Goal: Task Accomplishment & Management: Use online tool/utility

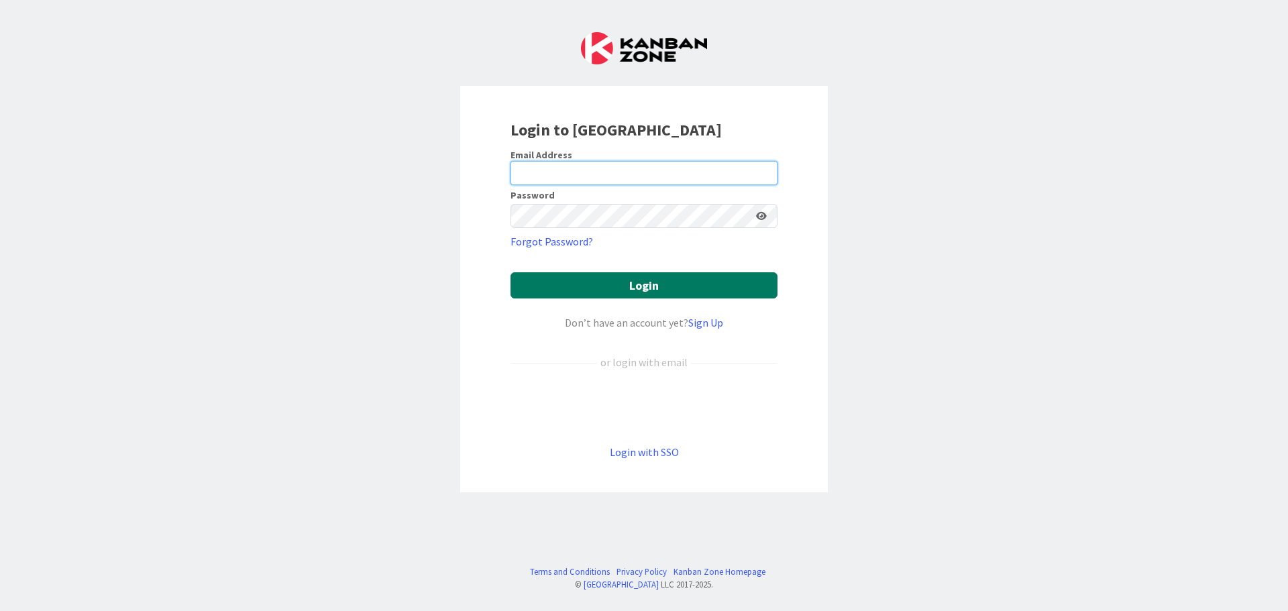
type input "[PERSON_NAME][EMAIL_ADDRESS][DOMAIN_NAME]"
click at [713, 288] on button "Login" at bounding box center [644, 285] width 267 height 26
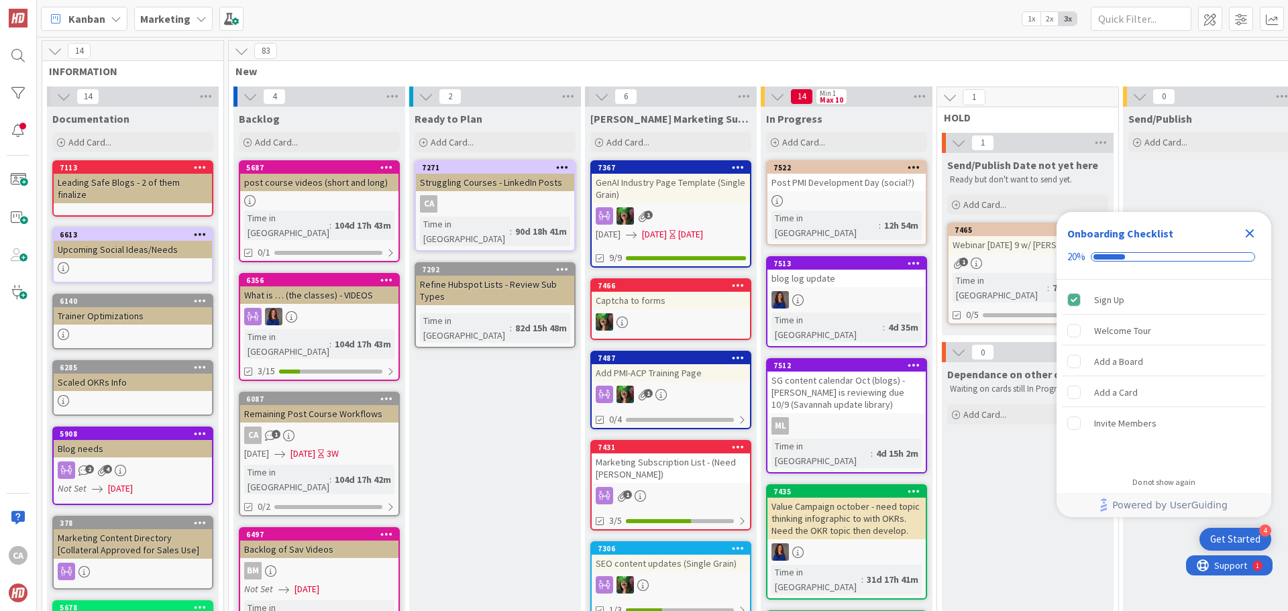
click at [1003, 248] on div "Webinar [DATE] 9 w/ [PERSON_NAME]" at bounding box center [1028, 244] width 158 height 17
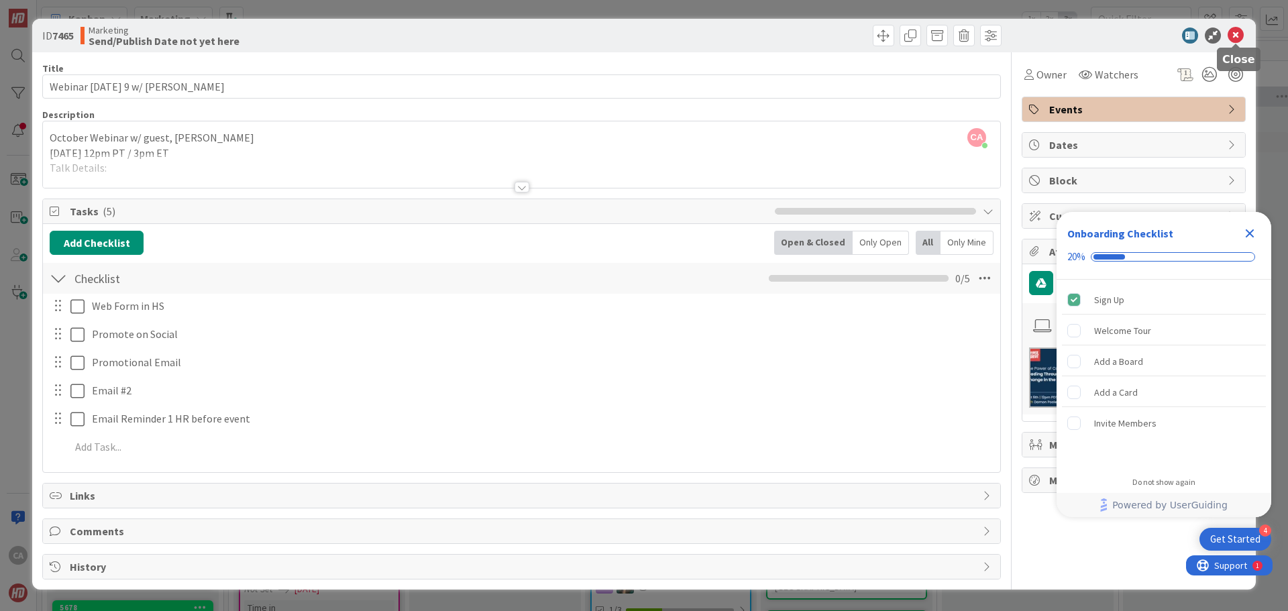
click at [1238, 35] on icon at bounding box center [1236, 36] width 16 height 16
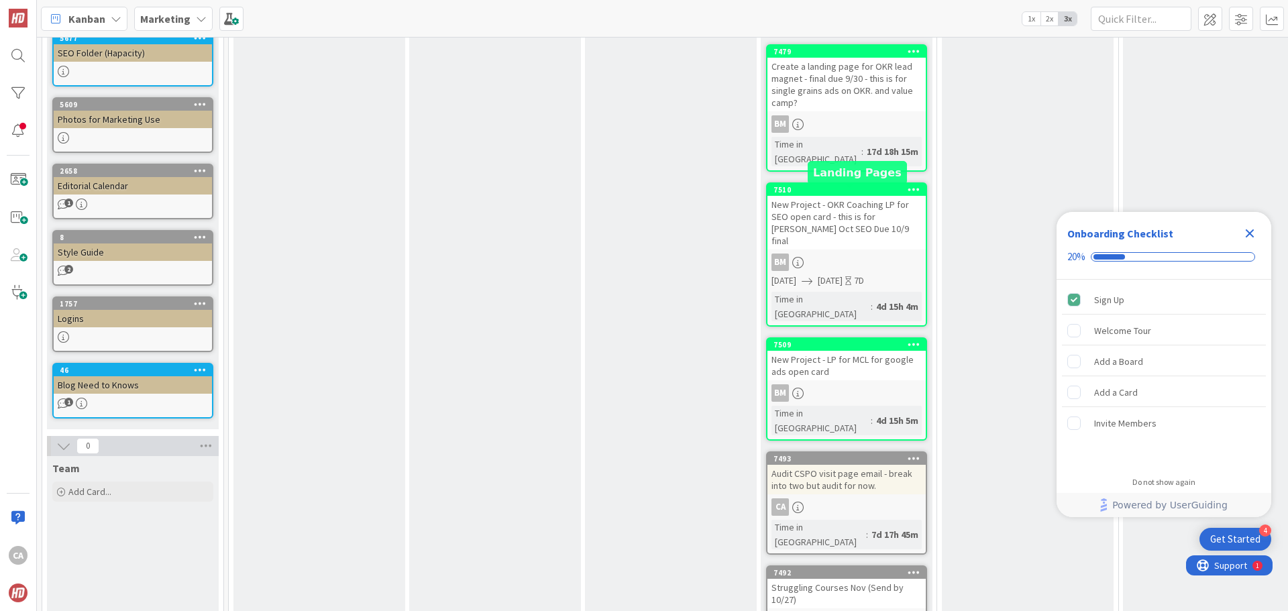
scroll to position [748, 0]
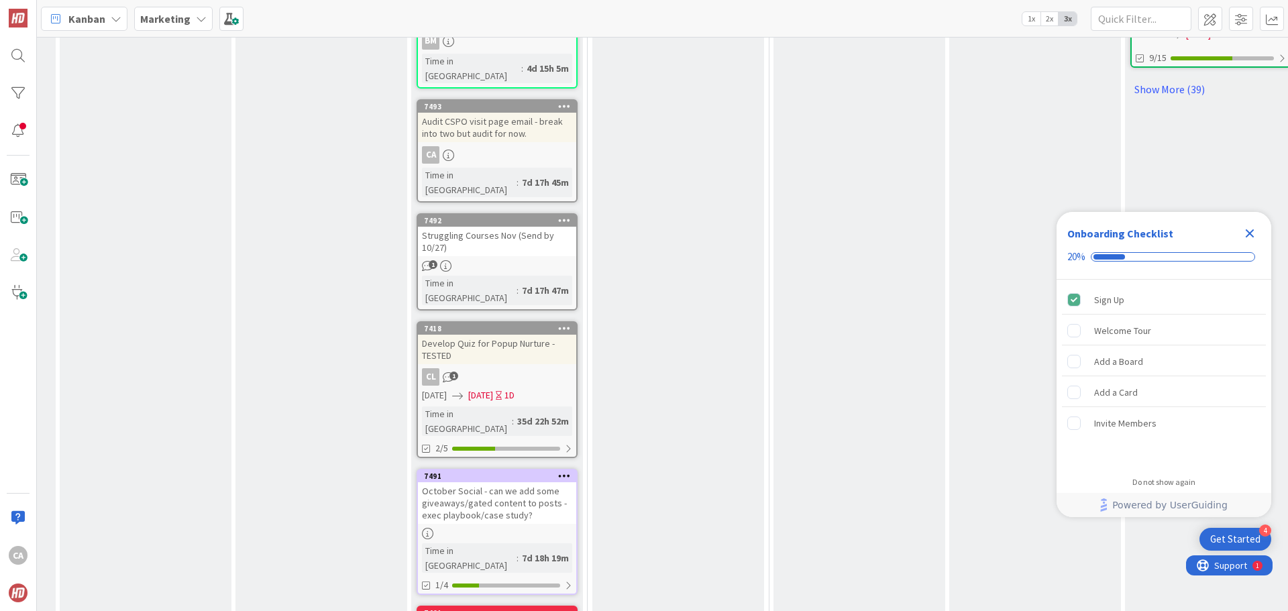
scroll to position [1098, 350]
